Goal: Navigation & Orientation: Find specific page/section

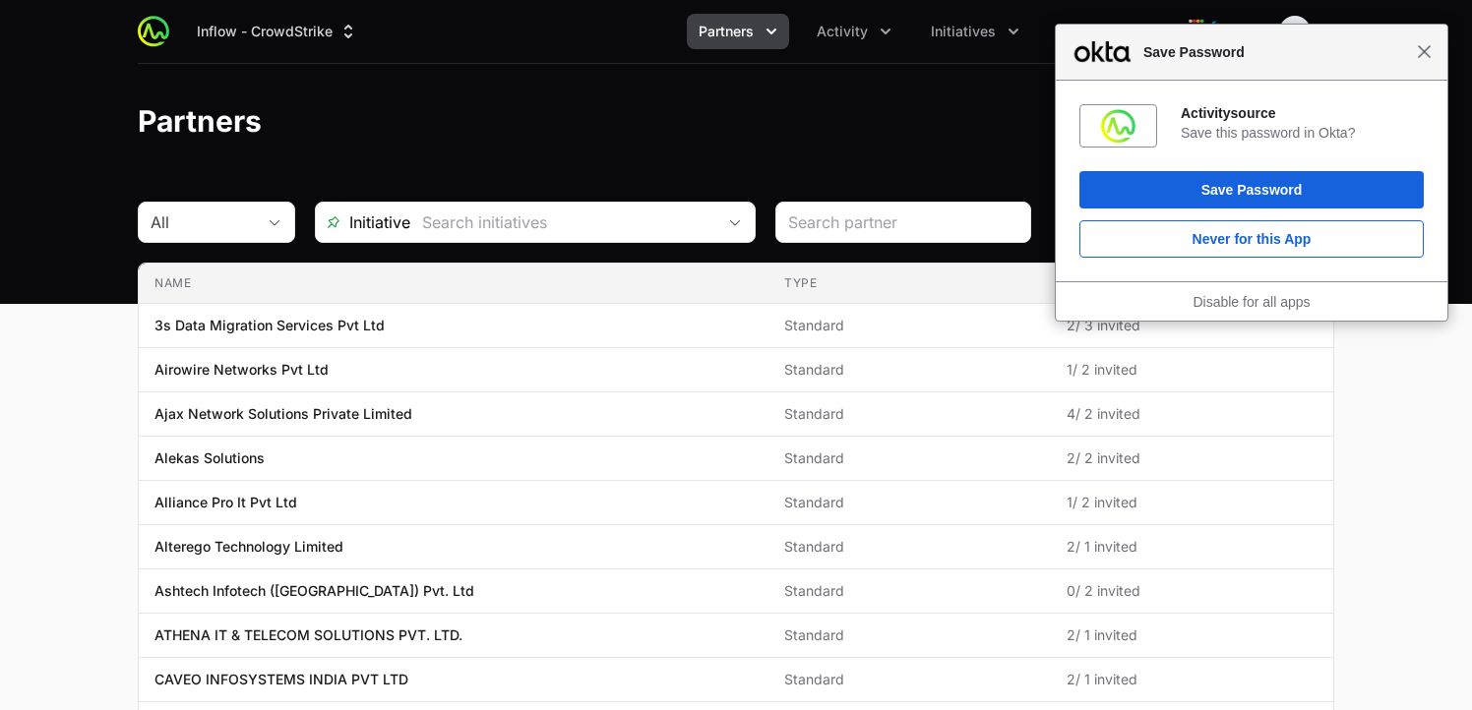
click at [1426, 52] on span "Close" at bounding box center [1423, 51] width 15 height 15
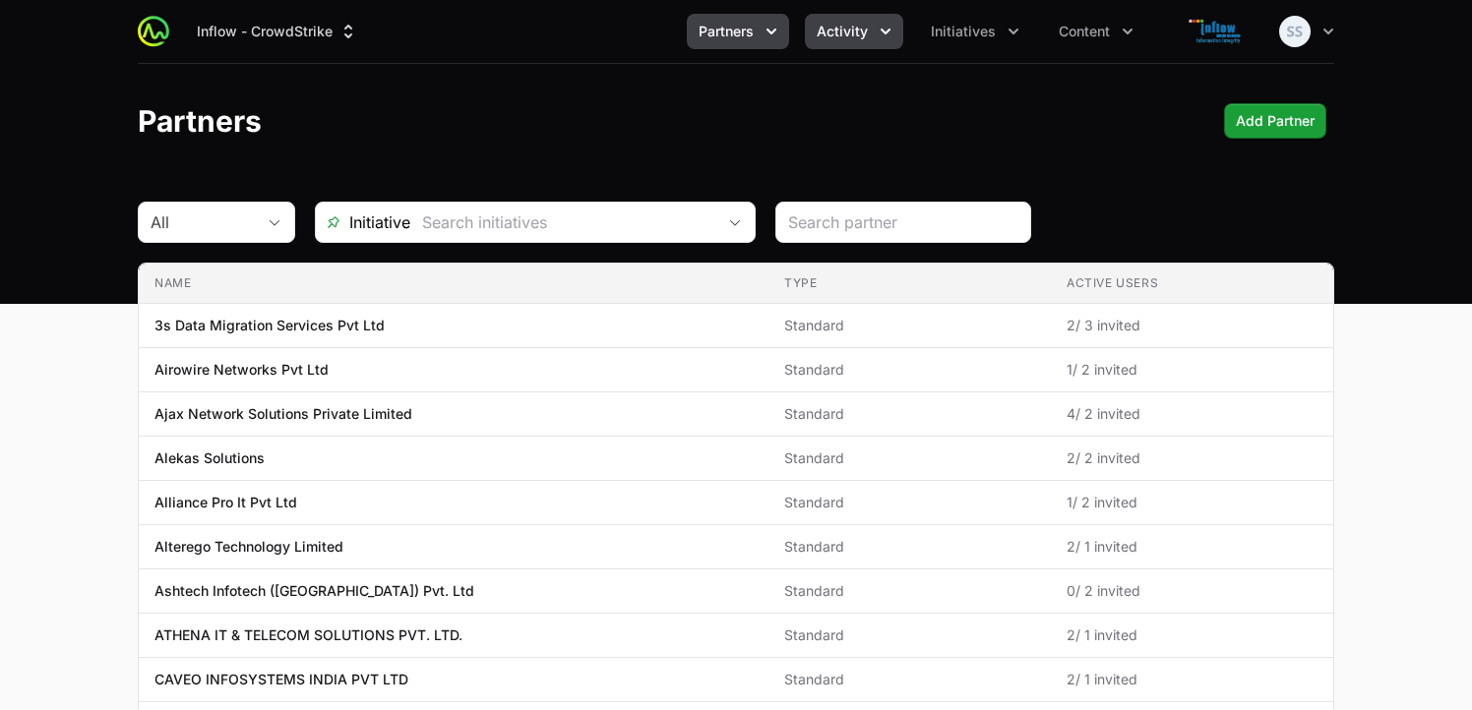
click at [892, 32] on icon "Activity menu" at bounding box center [885, 32] width 20 height 20
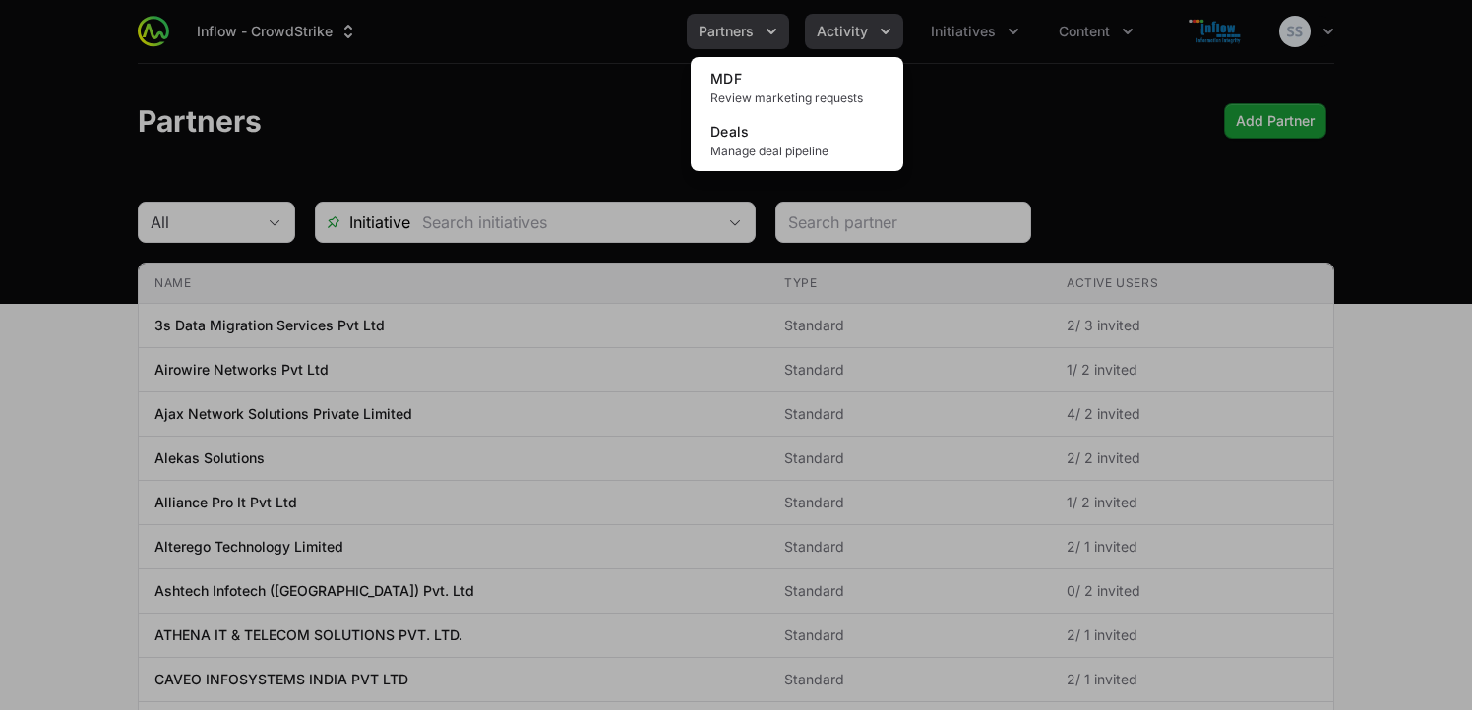
click at [892, 32] on div "Activity menu" at bounding box center [736, 355] width 1472 height 710
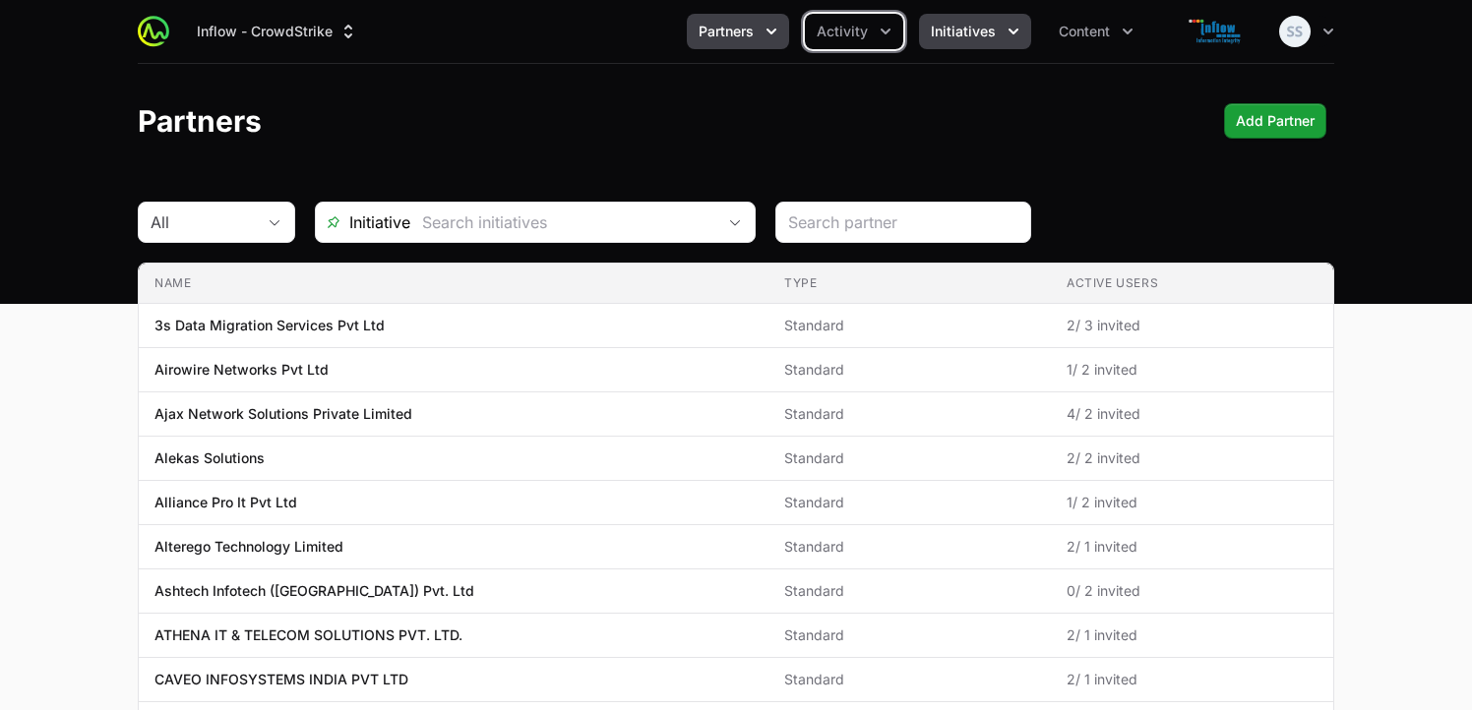
click at [1008, 33] on icon "Initiatives menu" at bounding box center [1013, 32] width 20 height 20
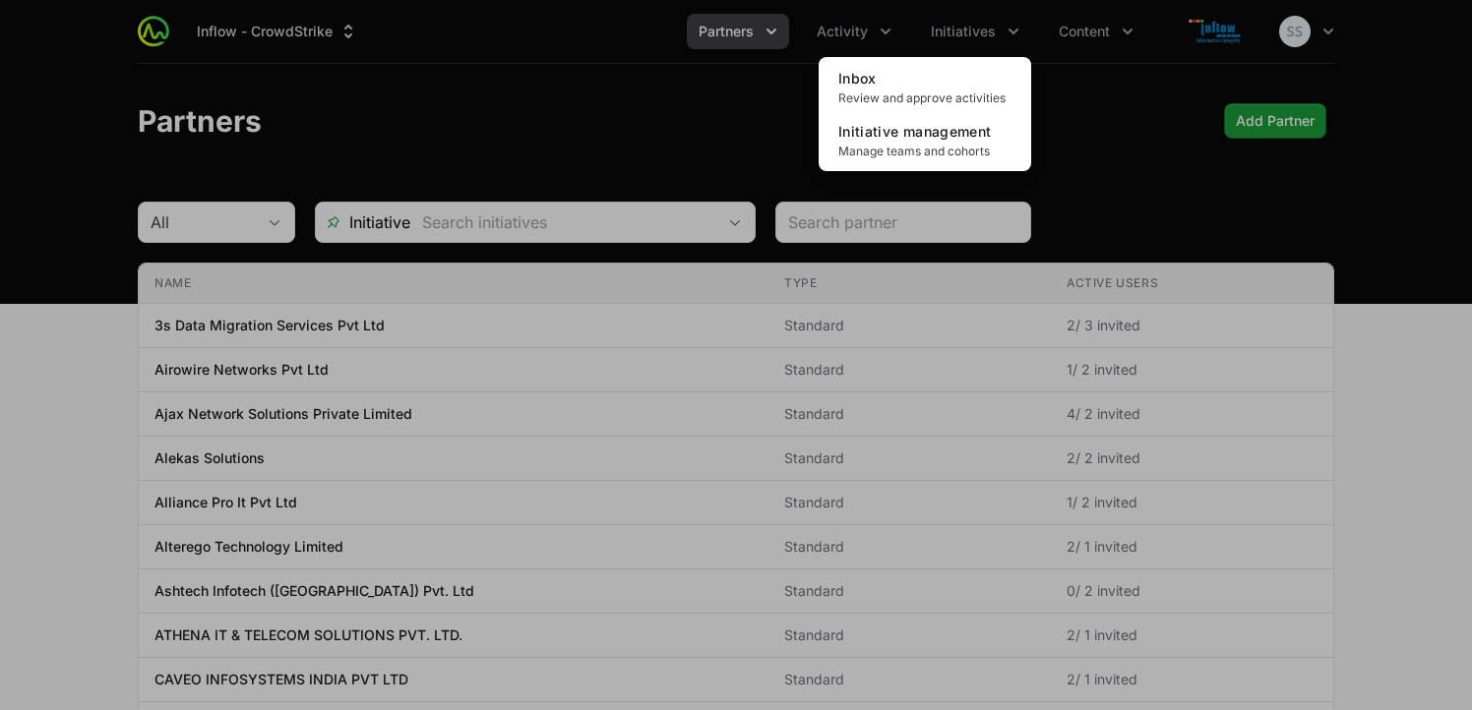
click at [838, 31] on div "Initiatives menu" at bounding box center [736, 355] width 1472 height 710
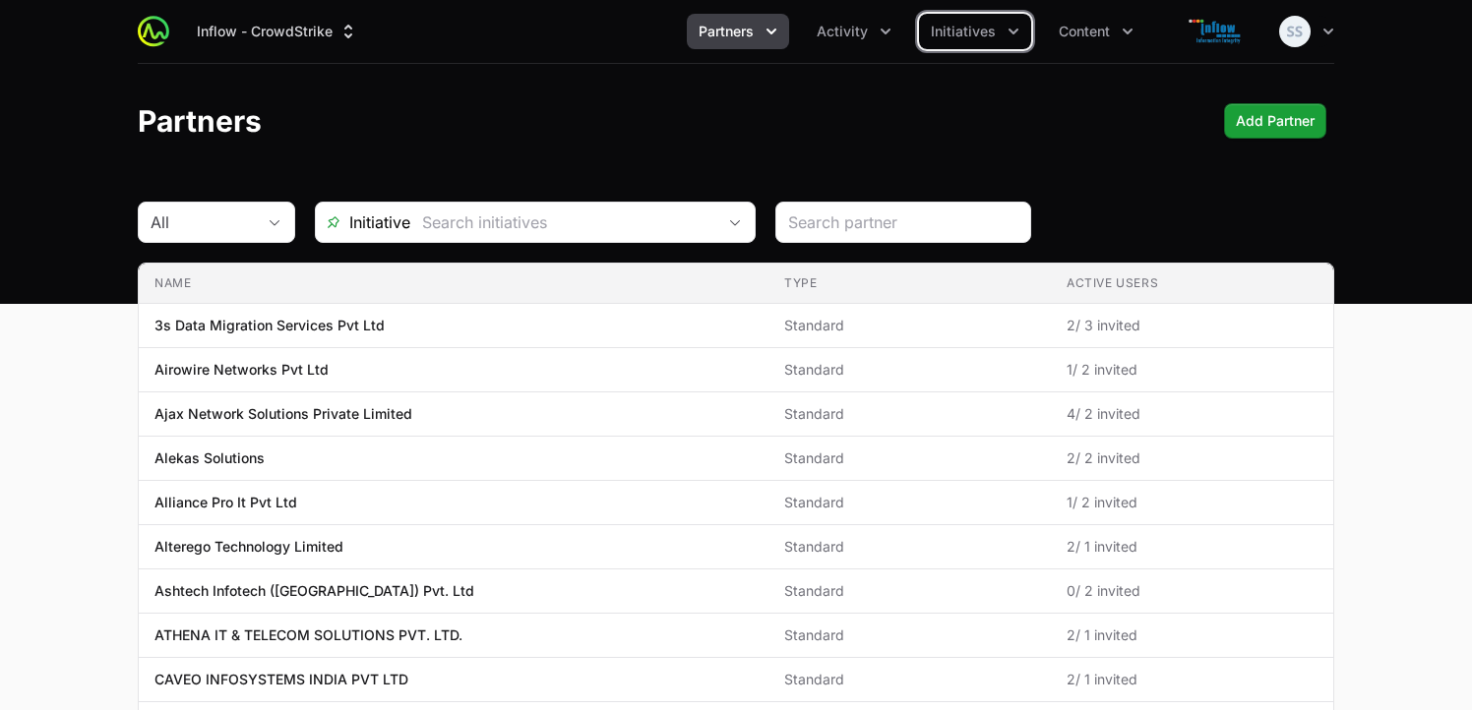
click at [838, 31] on span "Activity" at bounding box center [841, 32] width 51 height 20
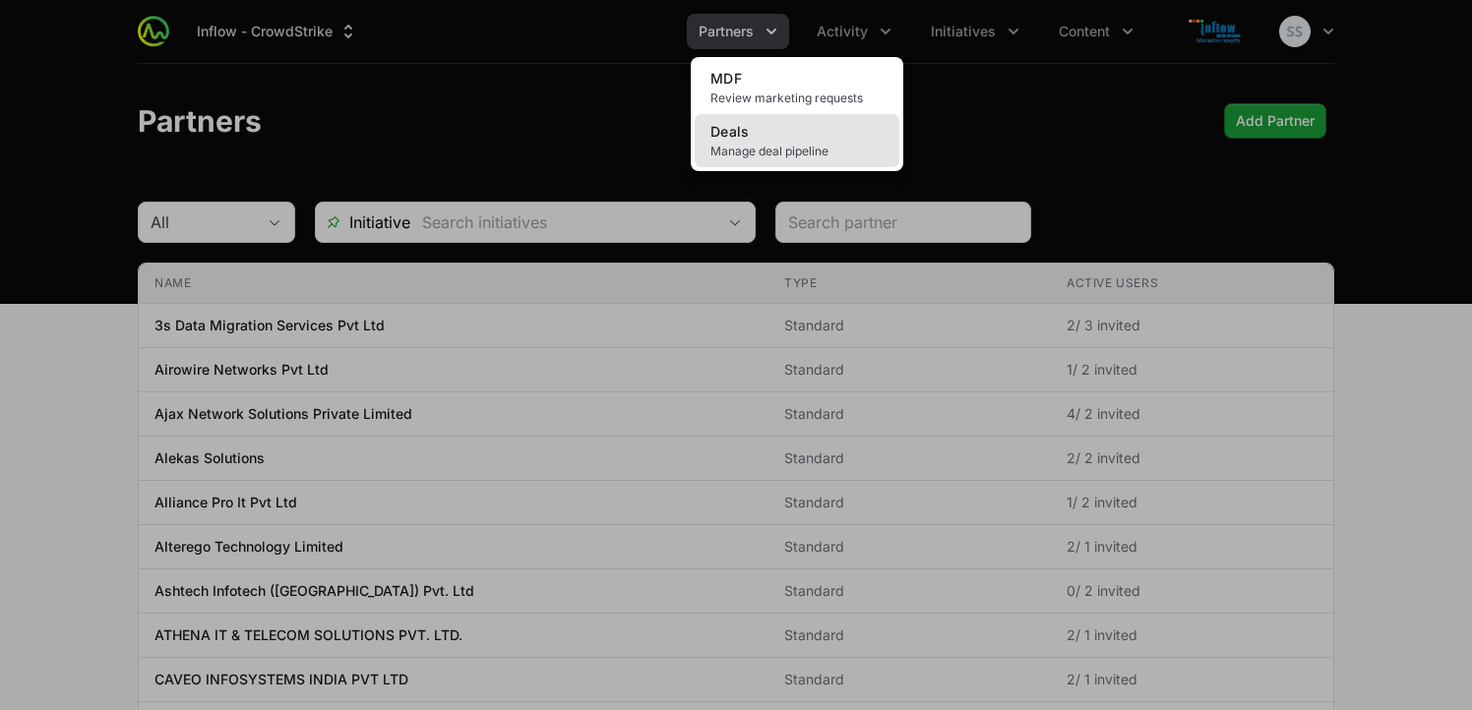
click at [771, 131] on link "Deals Manage deal pipeline" at bounding box center [796, 140] width 205 height 53
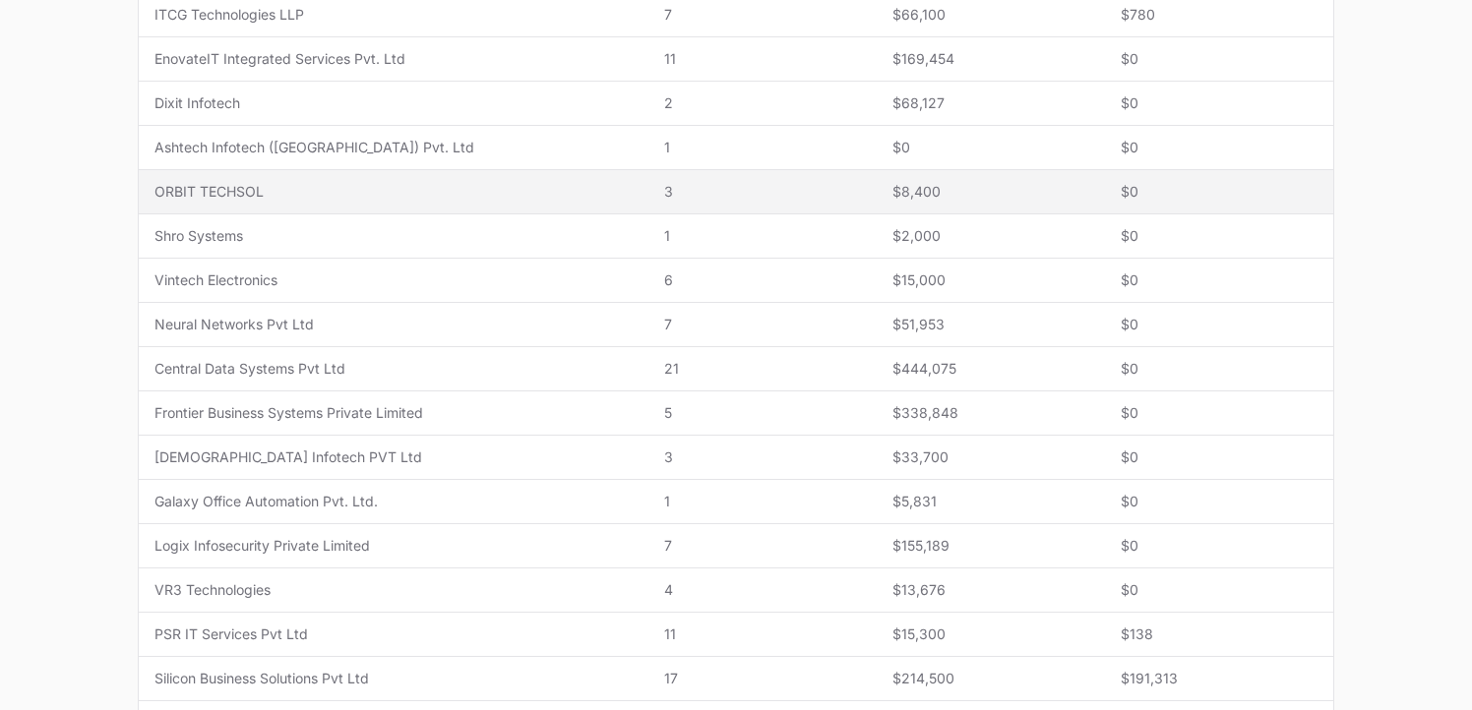
scroll to position [843, 0]
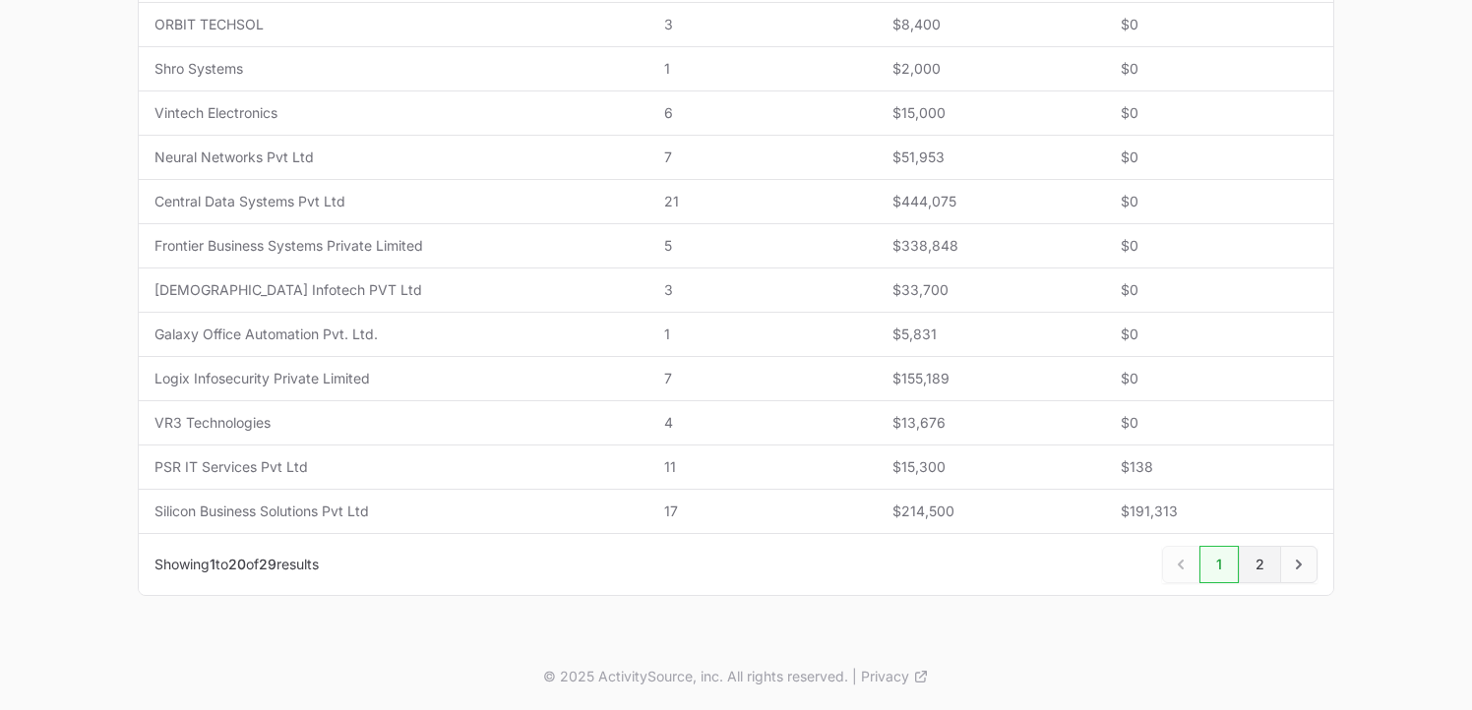
click at [1265, 575] on link "2" at bounding box center [1259, 564] width 42 height 37
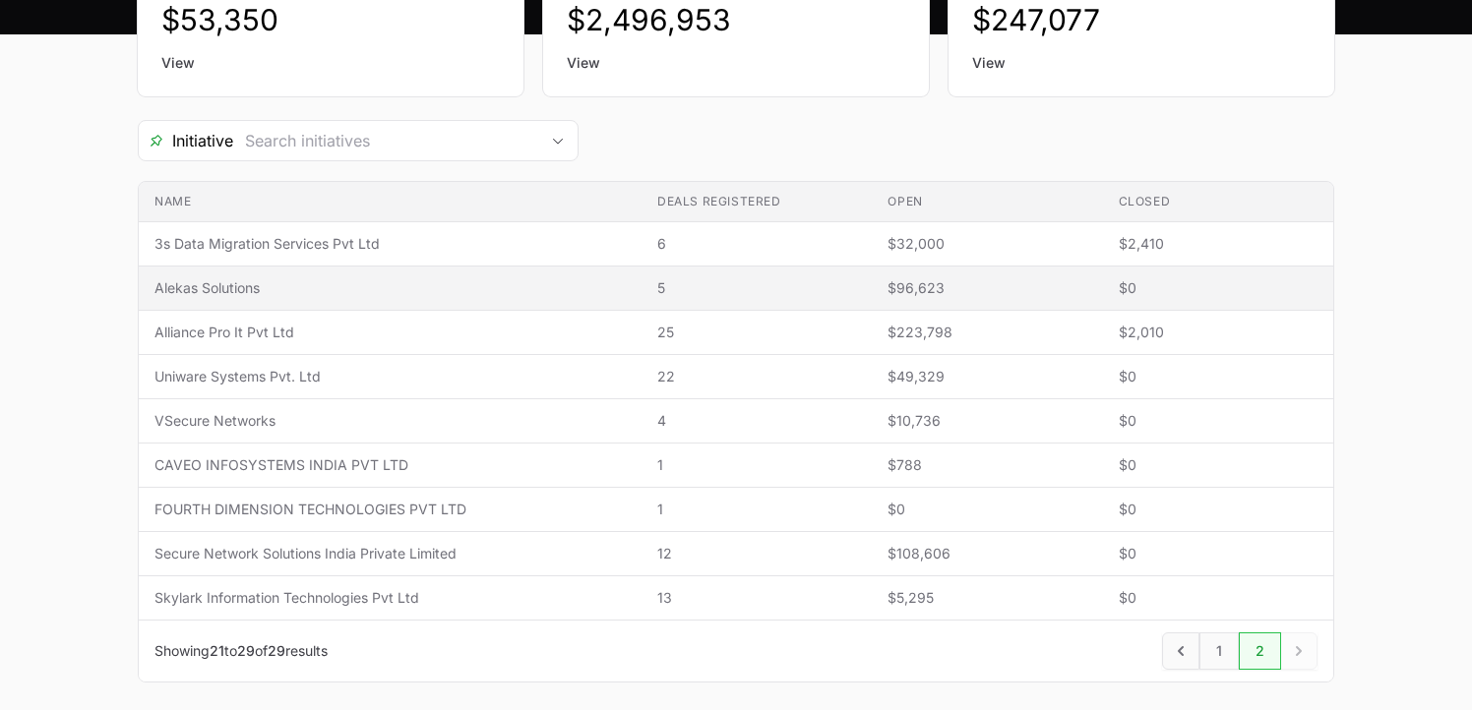
scroll to position [303, 0]
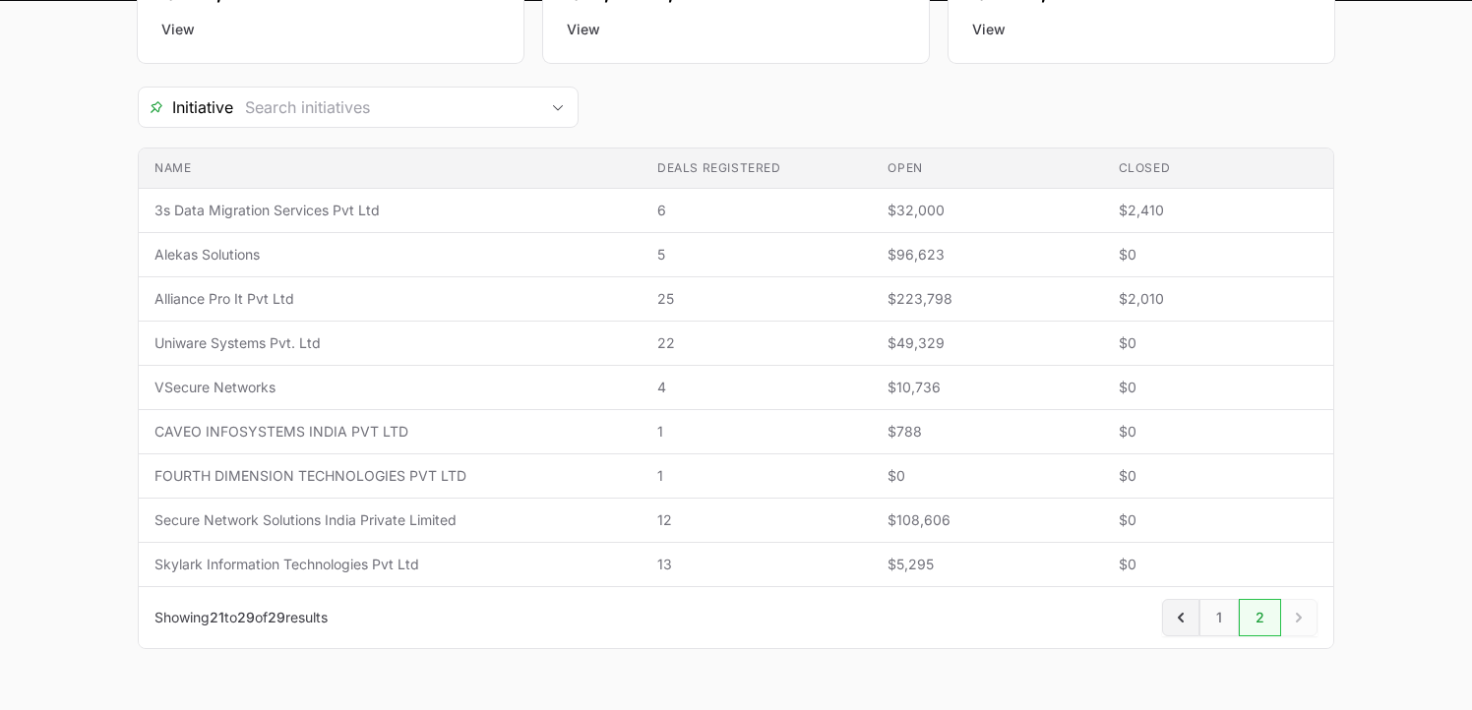
click at [1191, 624] on link "Previous" at bounding box center [1180, 617] width 37 height 37
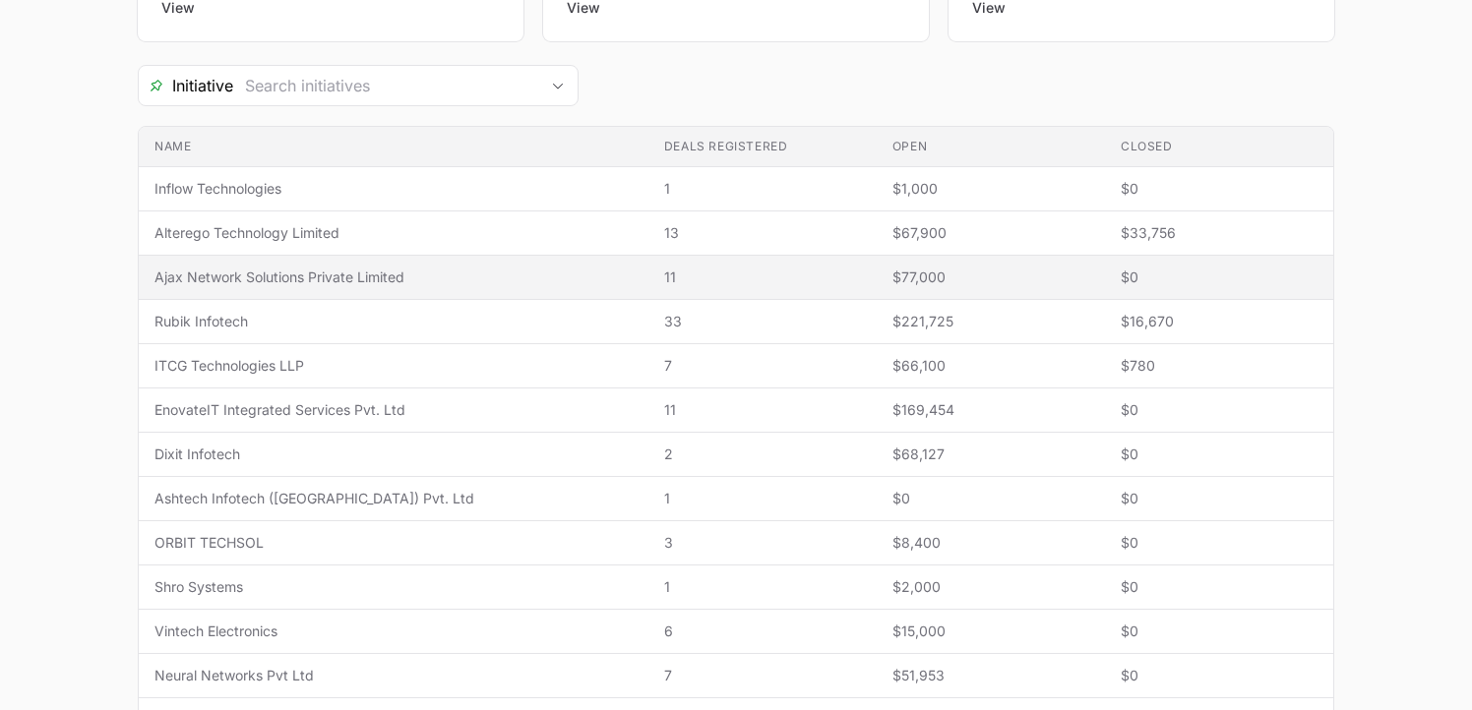
scroll to position [328, 0]
